Goal: Register for event/course

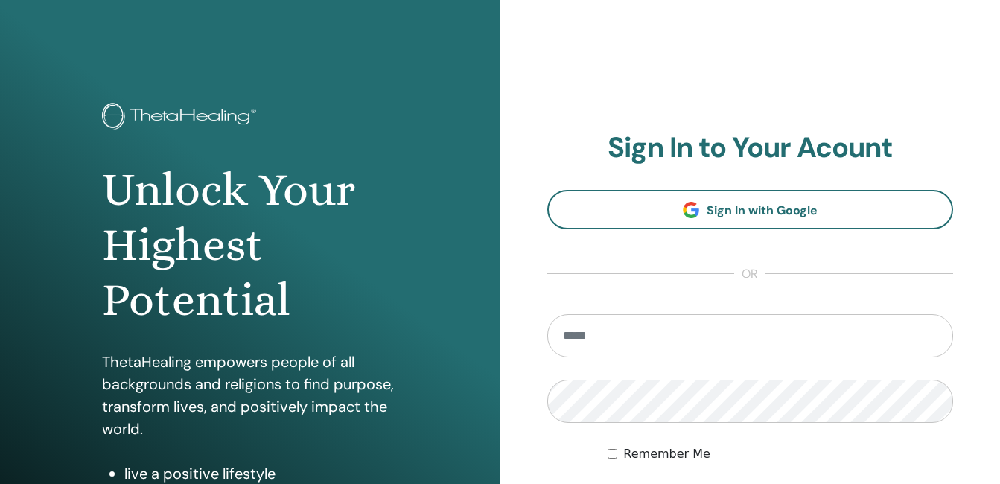
click at [578, 339] on input "email" at bounding box center [750, 335] width 406 height 43
type input "**********"
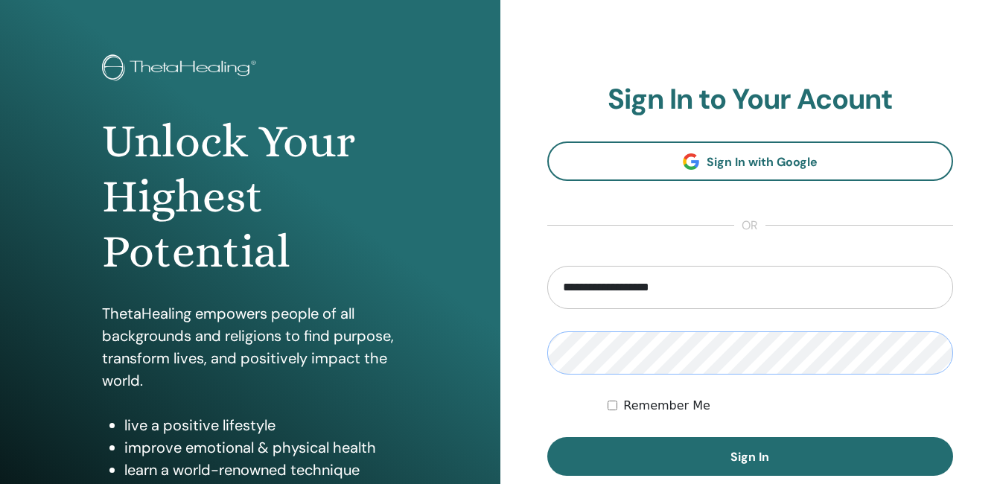
scroll to position [74, 0]
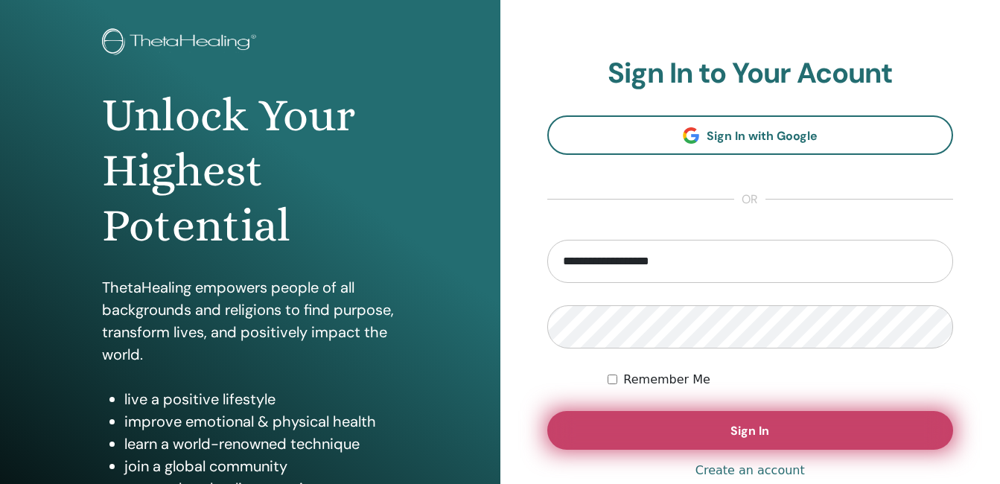
click at [761, 426] on span "Sign In" at bounding box center [749, 431] width 39 height 16
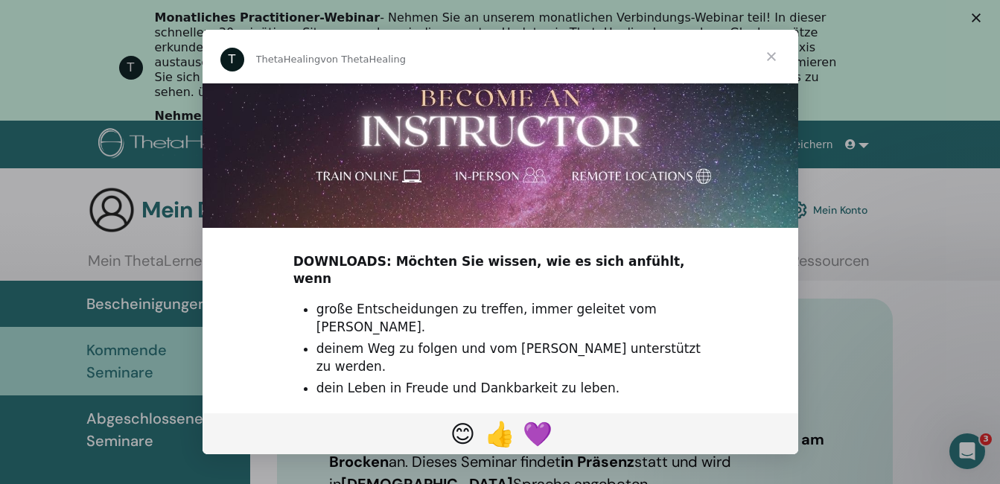
scroll to position [585, 0]
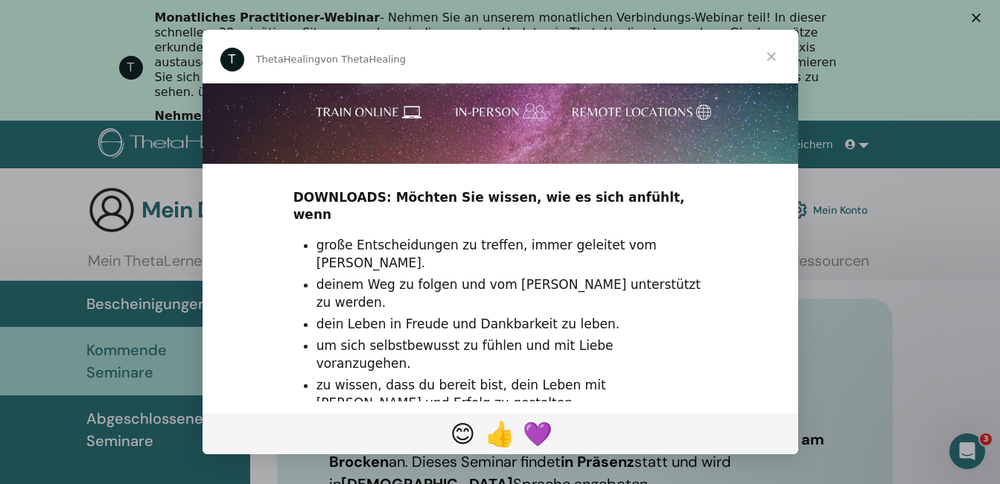
click at [772, 53] on span "Schließen" at bounding box center [771, 57] width 54 height 54
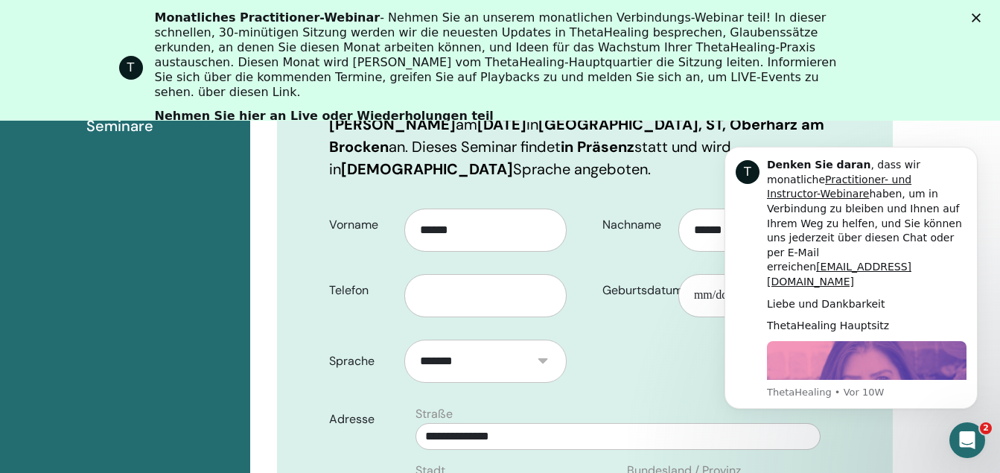
scroll to position [333, 0]
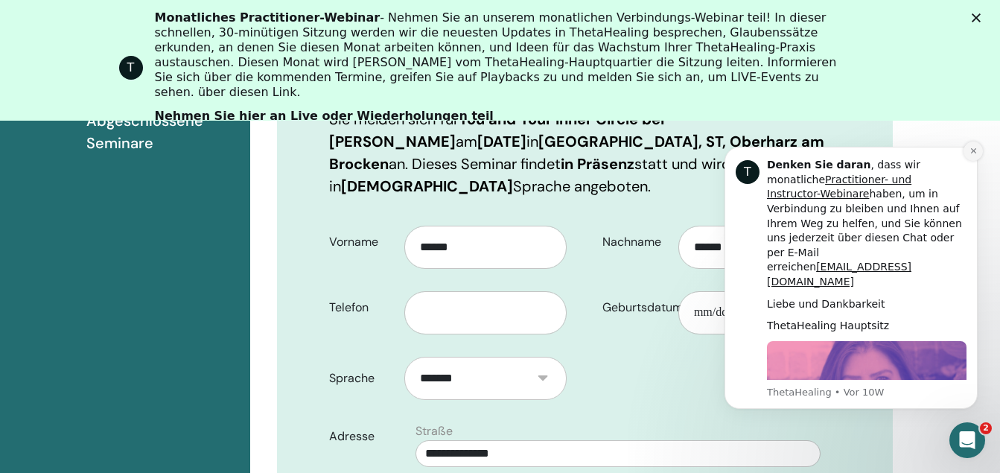
click at [976, 150] on icon "Benachrichtigung verwerfen" at bounding box center [973, 151] width 8 height 8
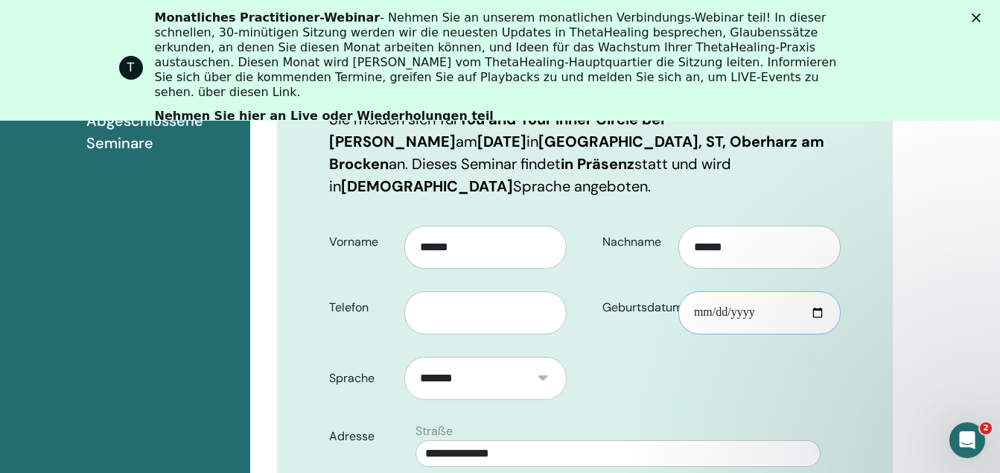
click at [724, 313] on input "Geburtsdatum" at bounding box center [759, 312] width 162 height 43
type input "**********"
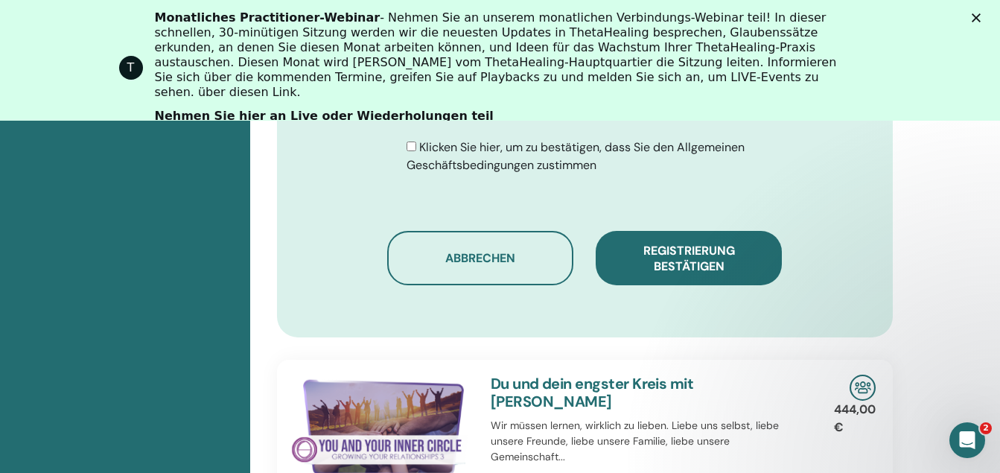
scroll to position [1078, 0]
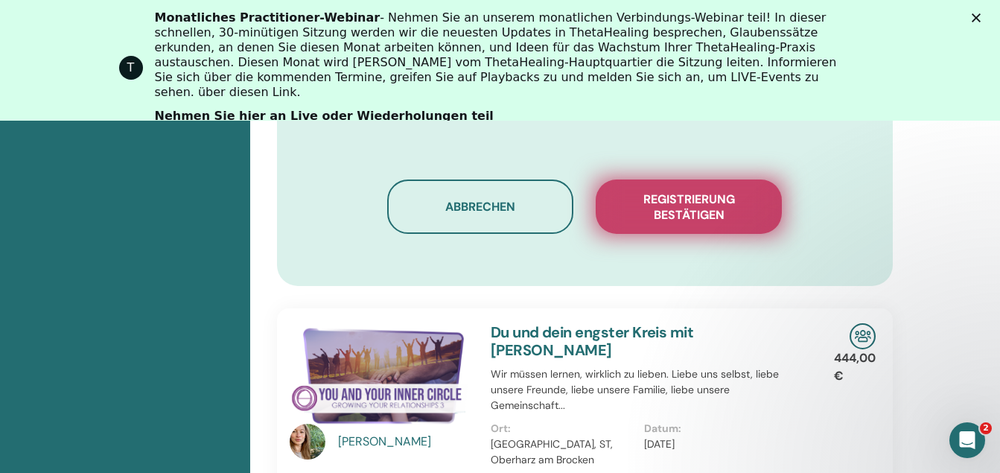
click at [662, 207] on span "Registrierung bestätigen" at bounding box center [688, 206] width 149 height 31
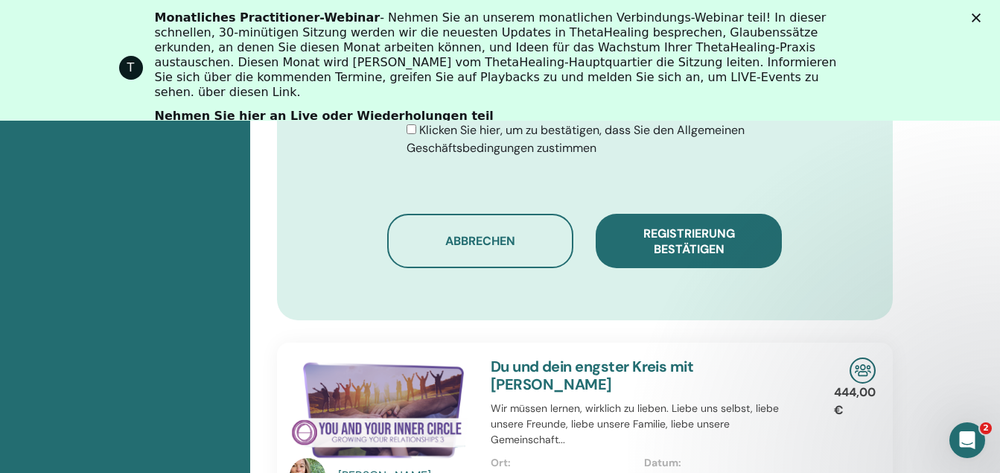
click at [255, 109] on link "Nehmen Sie hier an Live oder Wiederholungen teil" at bounding box center [324, 117] width 339 height 16
